Goal: Task Accomplishment & Management: Use online tool/utility

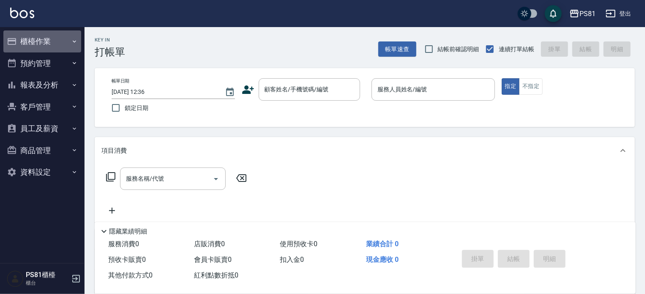
click at [51, 44] on button "櫃檯作業" at bounding box center [42, 41] width 78 height 22
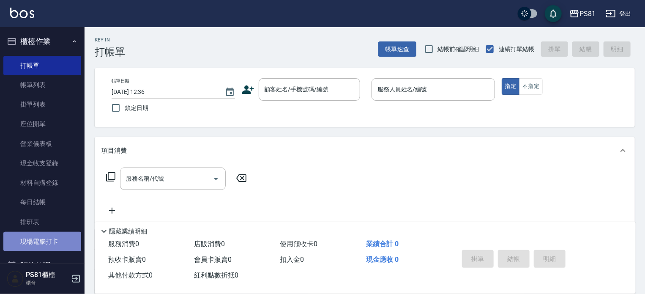
click at [49, 236] on link "現場電腦打卡" at bounding box center [42, 241] width 78 height 19
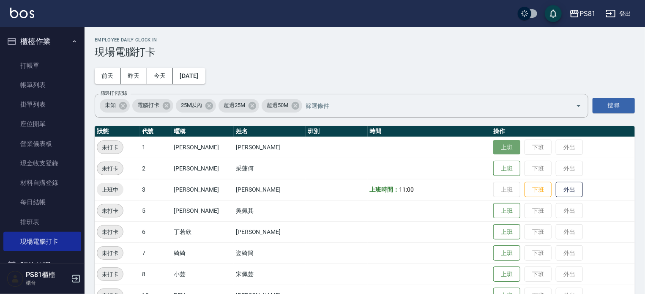
click at [493, 145] on button "上班" at bounding box center [506, 147] width 27 height 15
